Goal: Find specific page/section: Find specific page/section

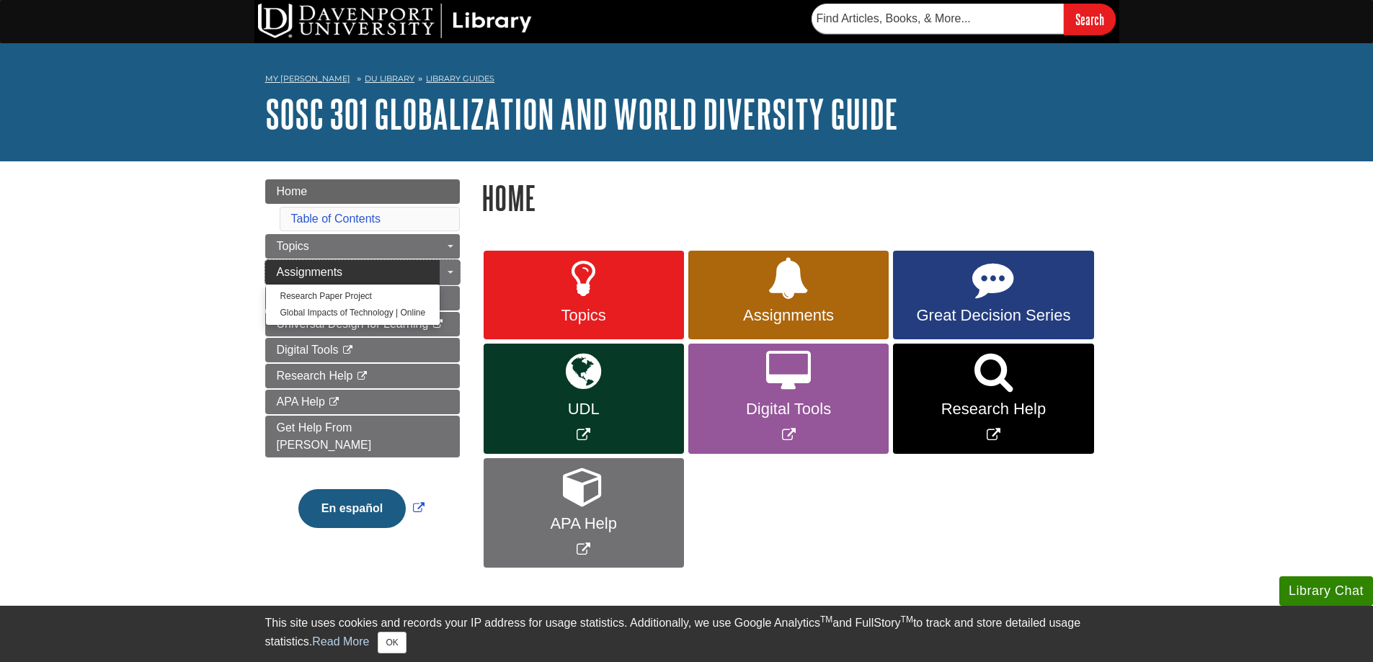
click at [340, 270] on span "Assignments" at bounding box center [310, 272] width 66 height 12
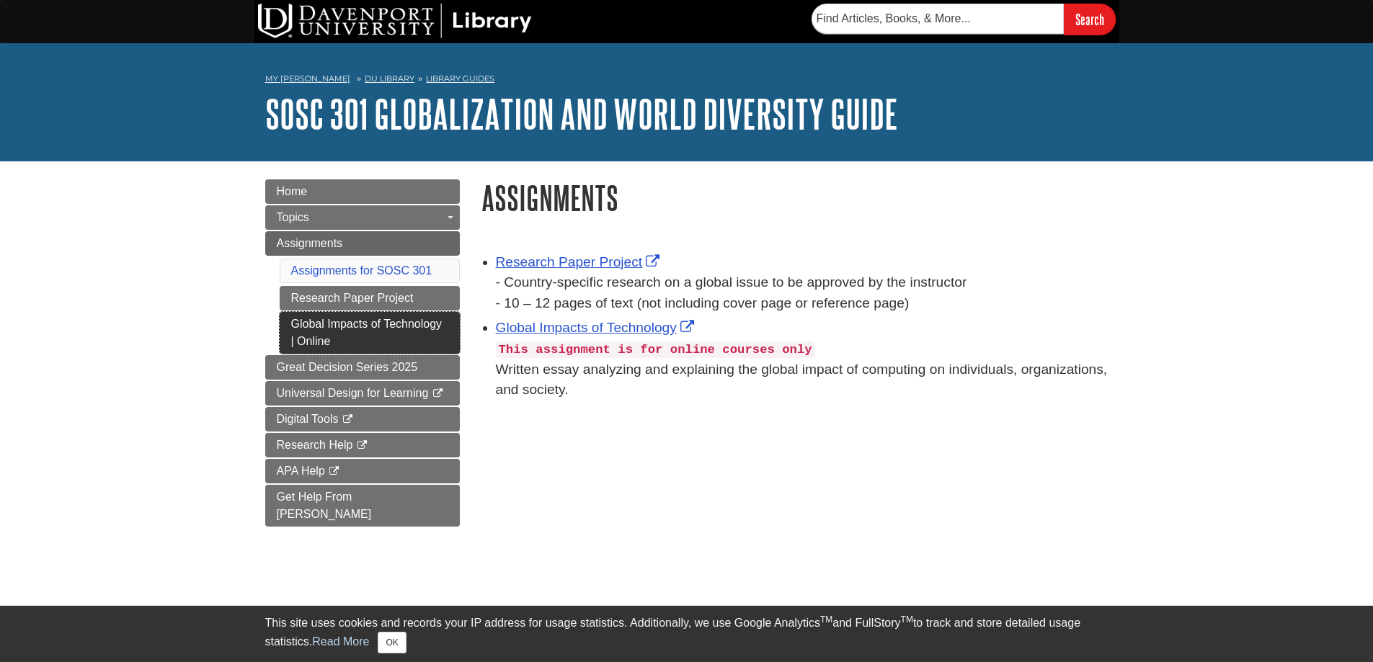
click at [369, 330] on link "Global Impacts of Technology | Online" at bounding box center [370, 333] width 180 height 42
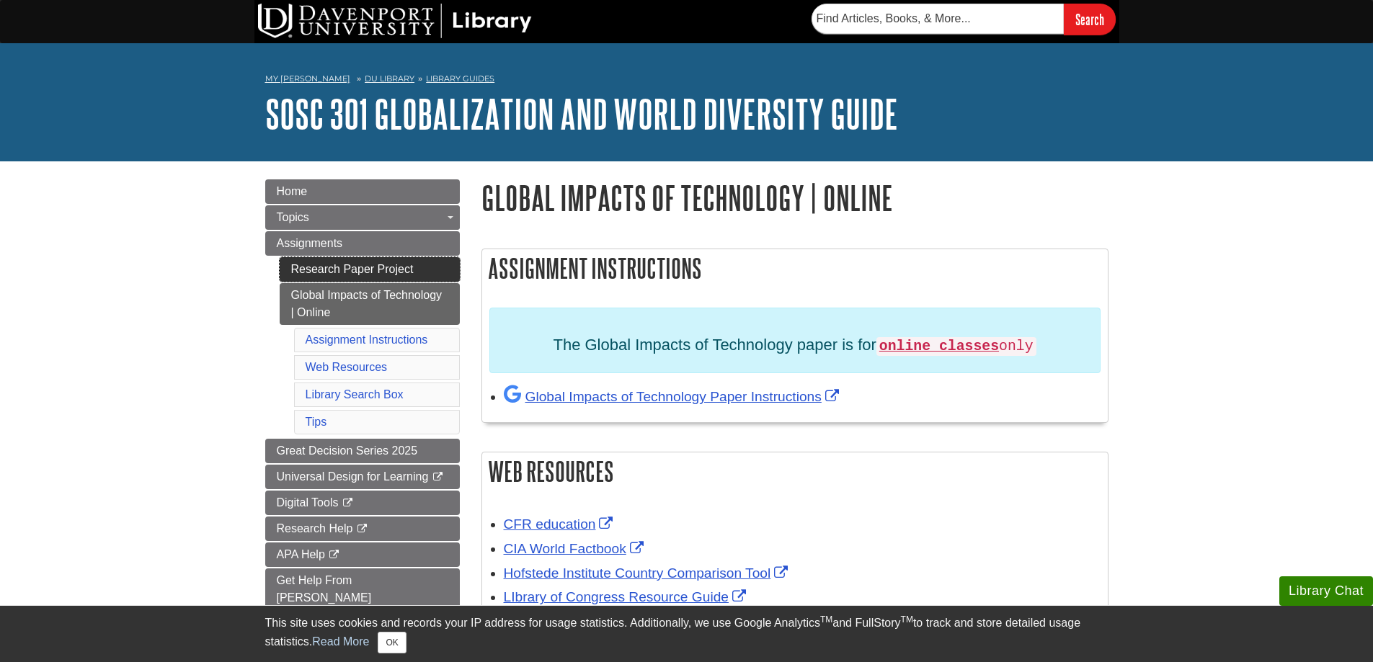
click at [323, 273] on link "Research Paper Project" at bounding box center [370, 269] width 180 height 25
